Goal: Information Seeking & Learning: Learn about a topic

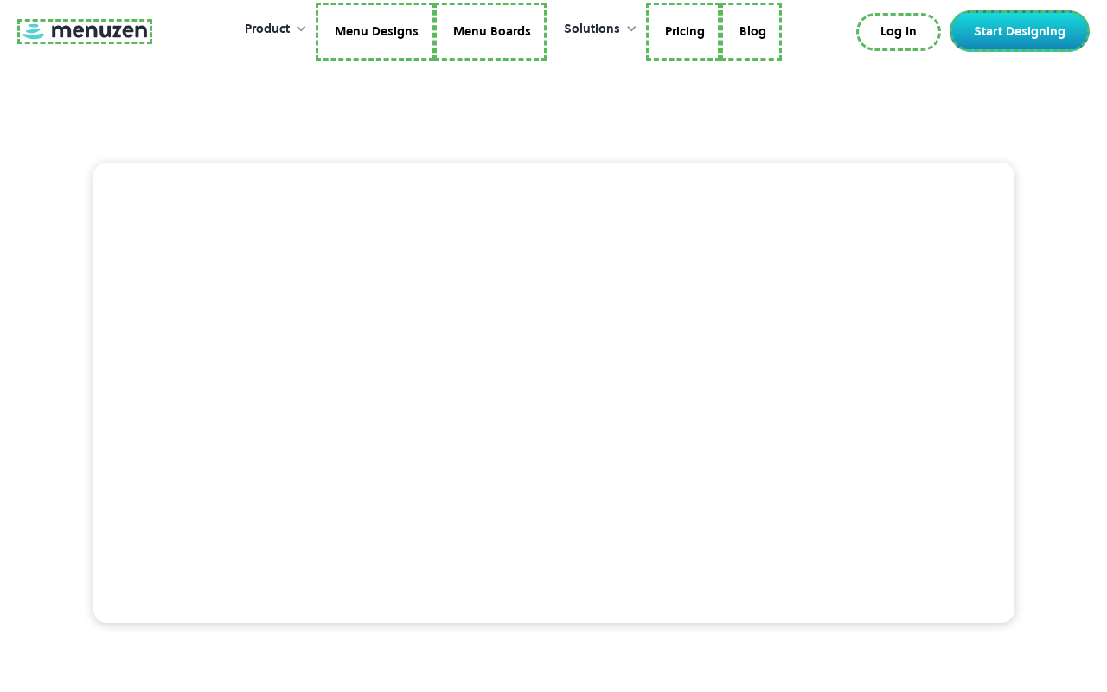
click at [82, 34] on link at bounding box center [84, 31] width 135 height 25
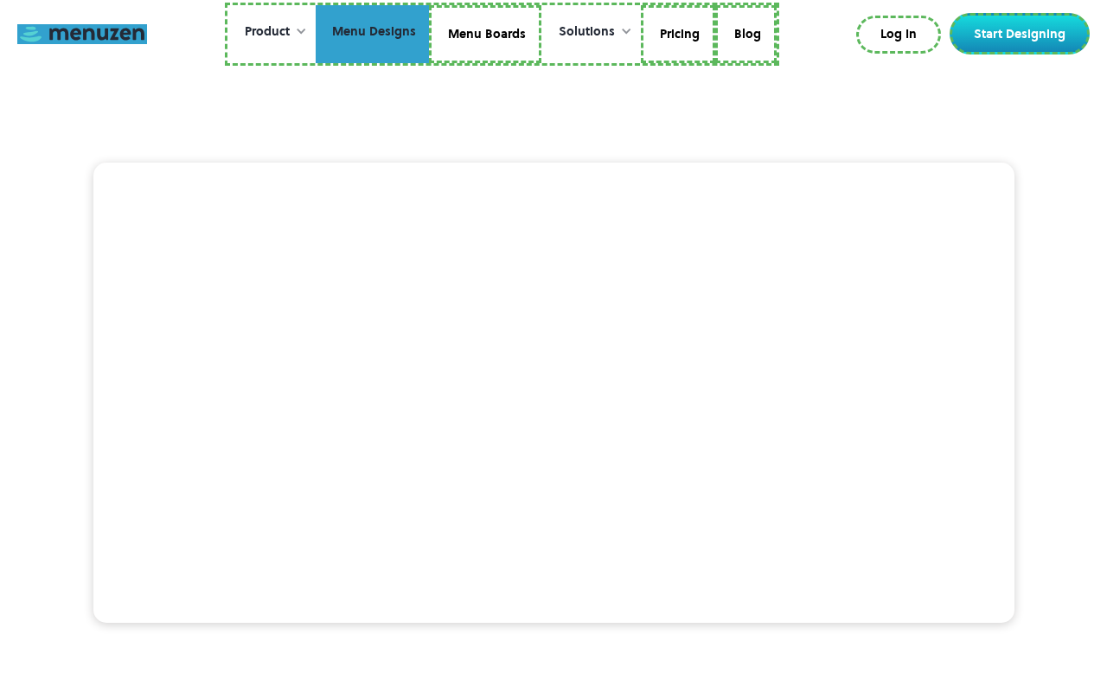
click at [374, 34] on link "Menu Designs" at bounding box center [372, 34] width 113 height 59
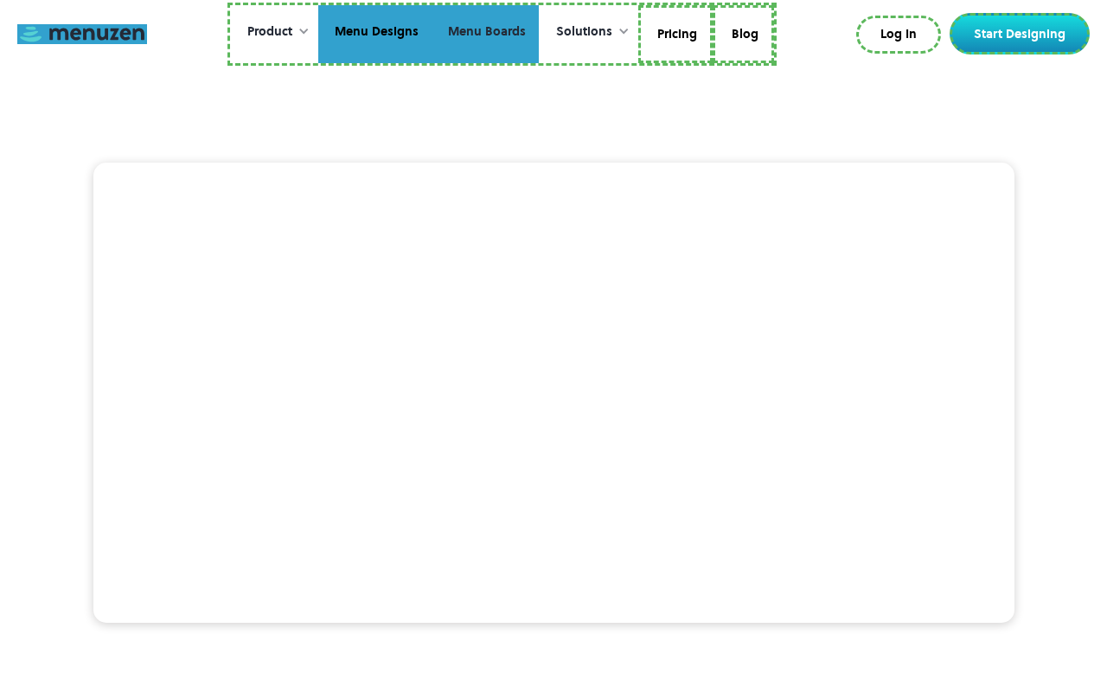
click at [484, 34] on link "Menu Boards" at bounding box center [485, 34] width 107 height 59
click at [674, 34] on link "Pricing" at bounding box center [675, 34] width 74 height 59
click at [740, 31] on link "Blog" at bounding box center [740, 34] width 61 height 59
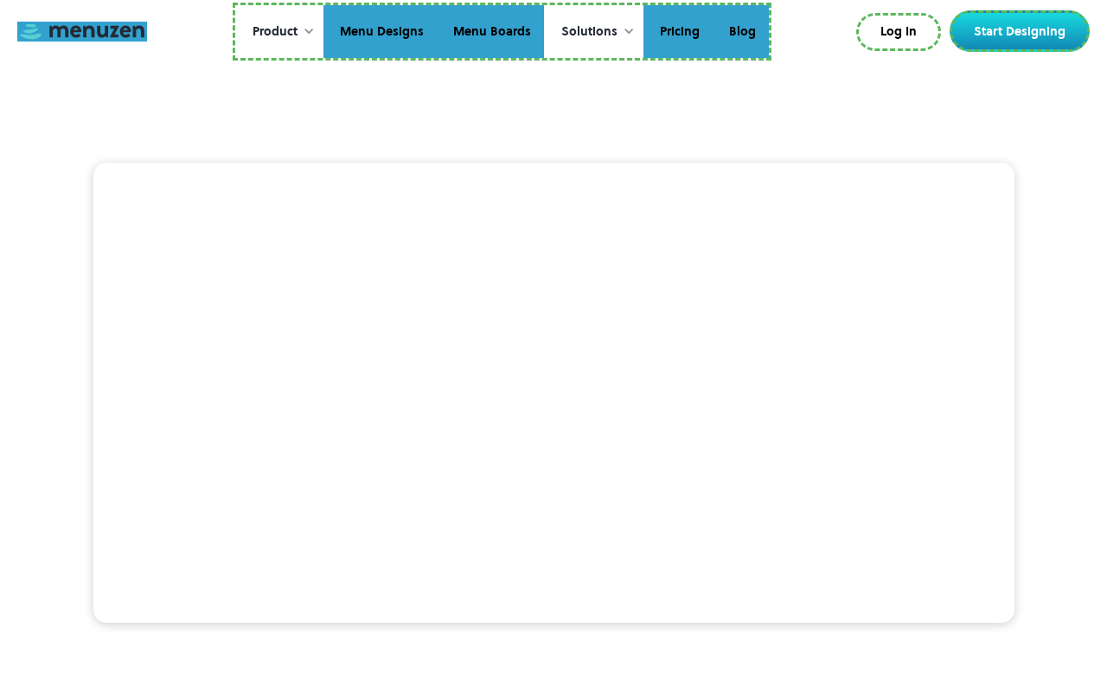
click at [902, 32] on link "Log In" at bounding box center [898, 32] width 85 height 38
click at [1023, 31] on link "Start Designing" at bounding box center [1020, 31] width 140 height 42
